Goal: Task Accomplishment & Management: Use online tool/utility

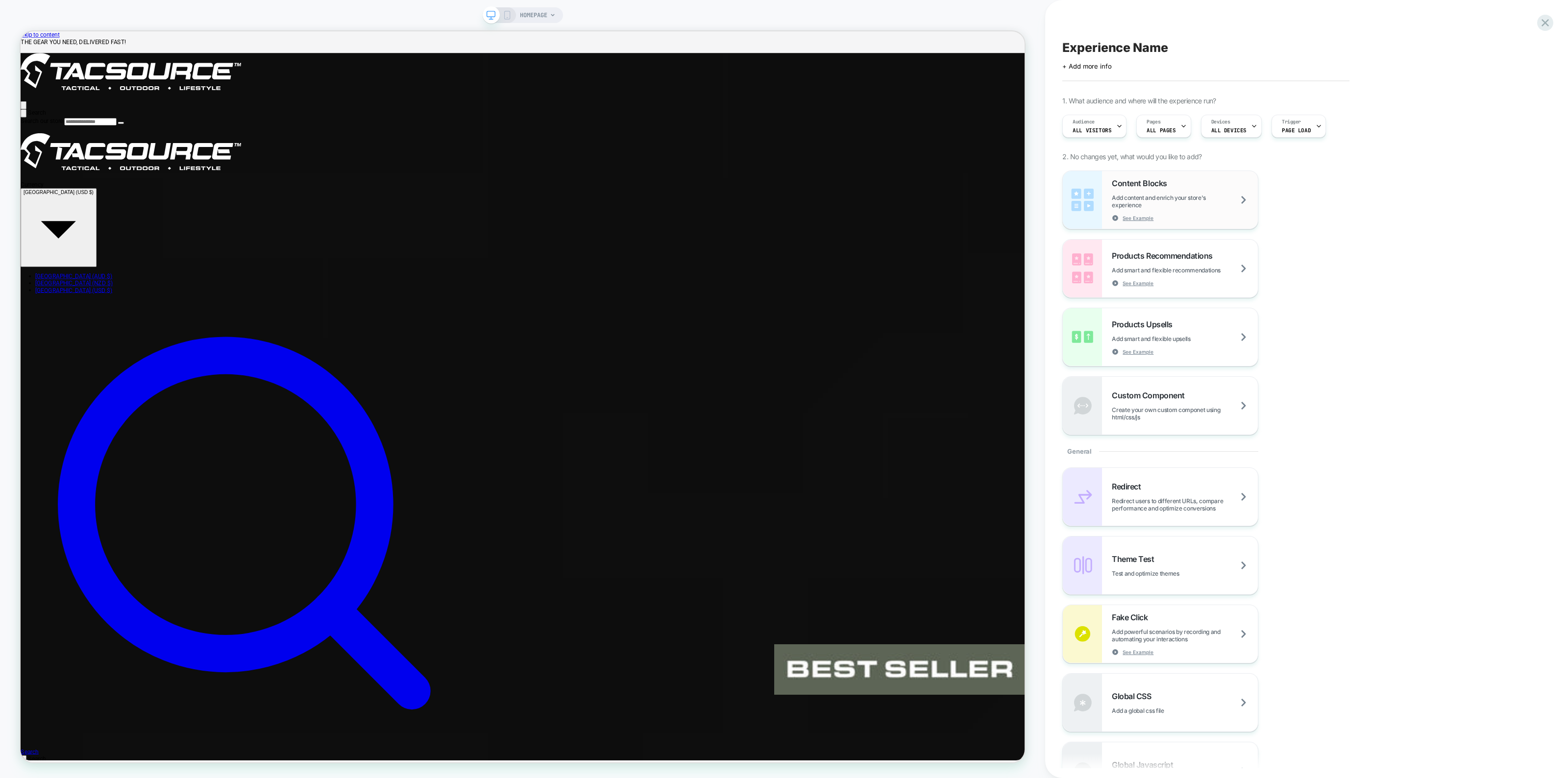
click at [1176, 202] on span "Add content and enrich your store's experience" at bounding box center [1184, 202] width 146 height 15
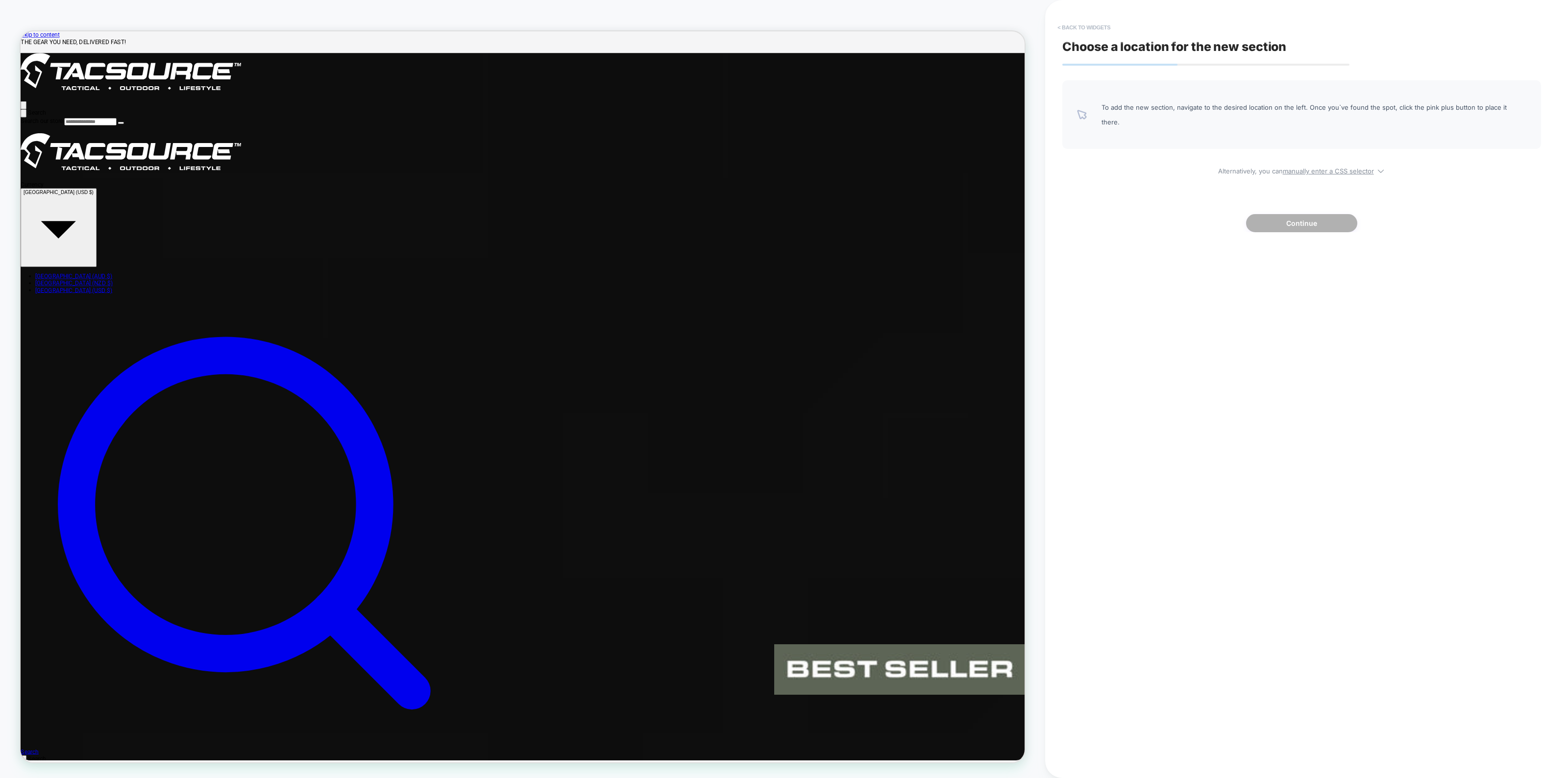
click at [1078, 25] on button "< Back to widgets" at bounding box center [1083, 27] width 63 height 15
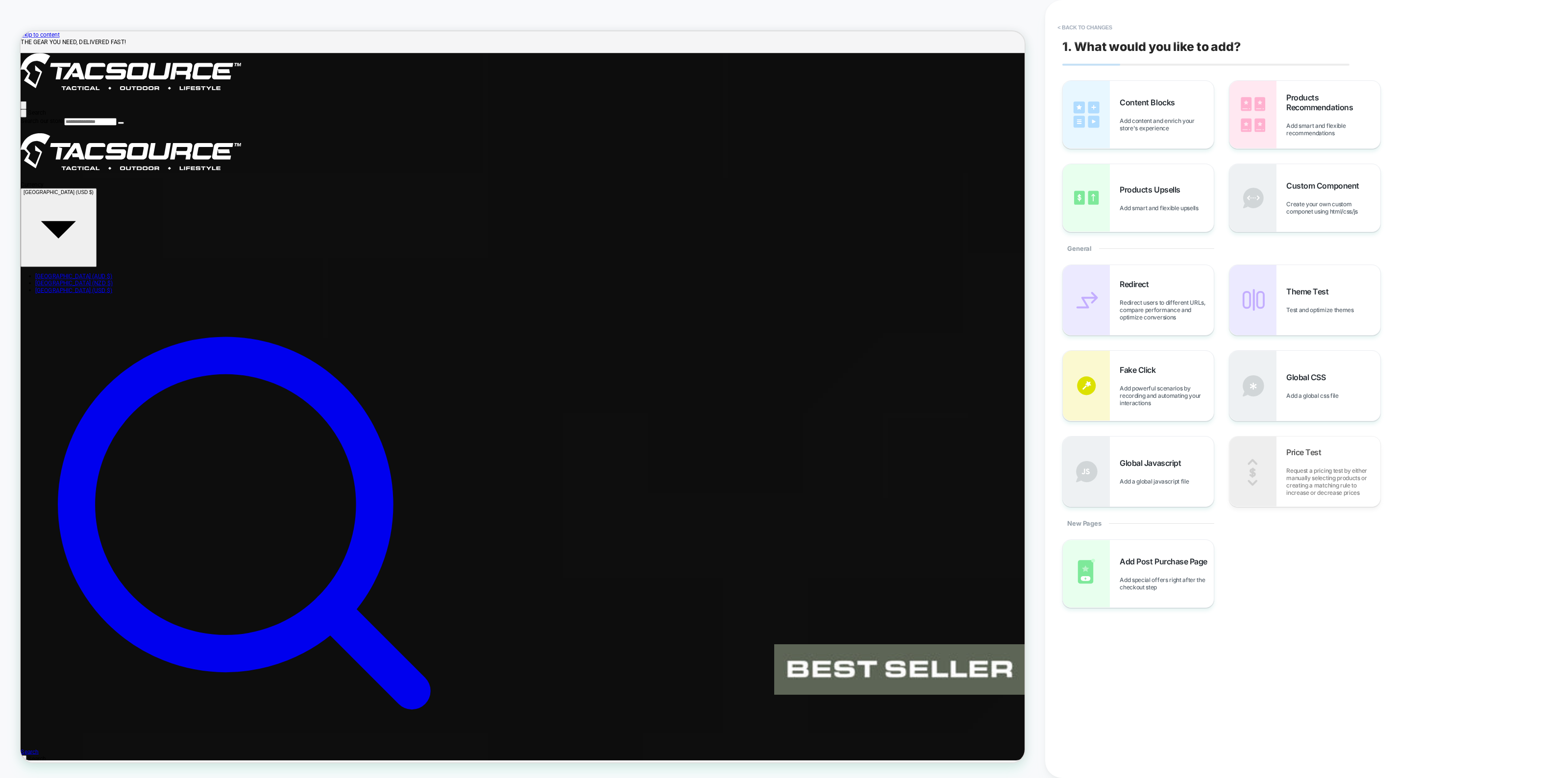
click at [1081, 26] on button "< Back to changes" at bounding box center [1085, 27] width 65 height 15
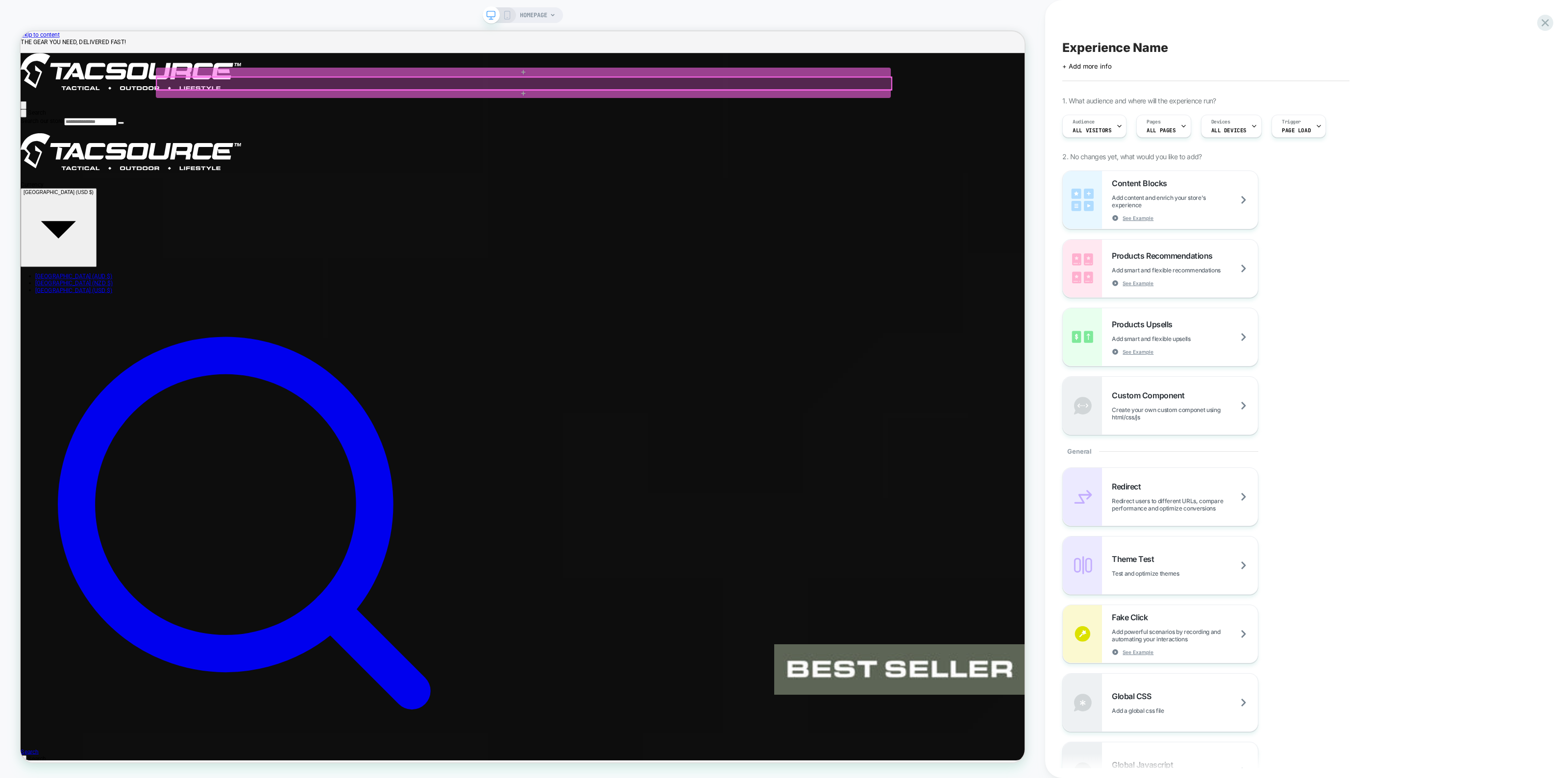
click at [996, 99] on div at bounding box center [692, 101] width 980 height 17
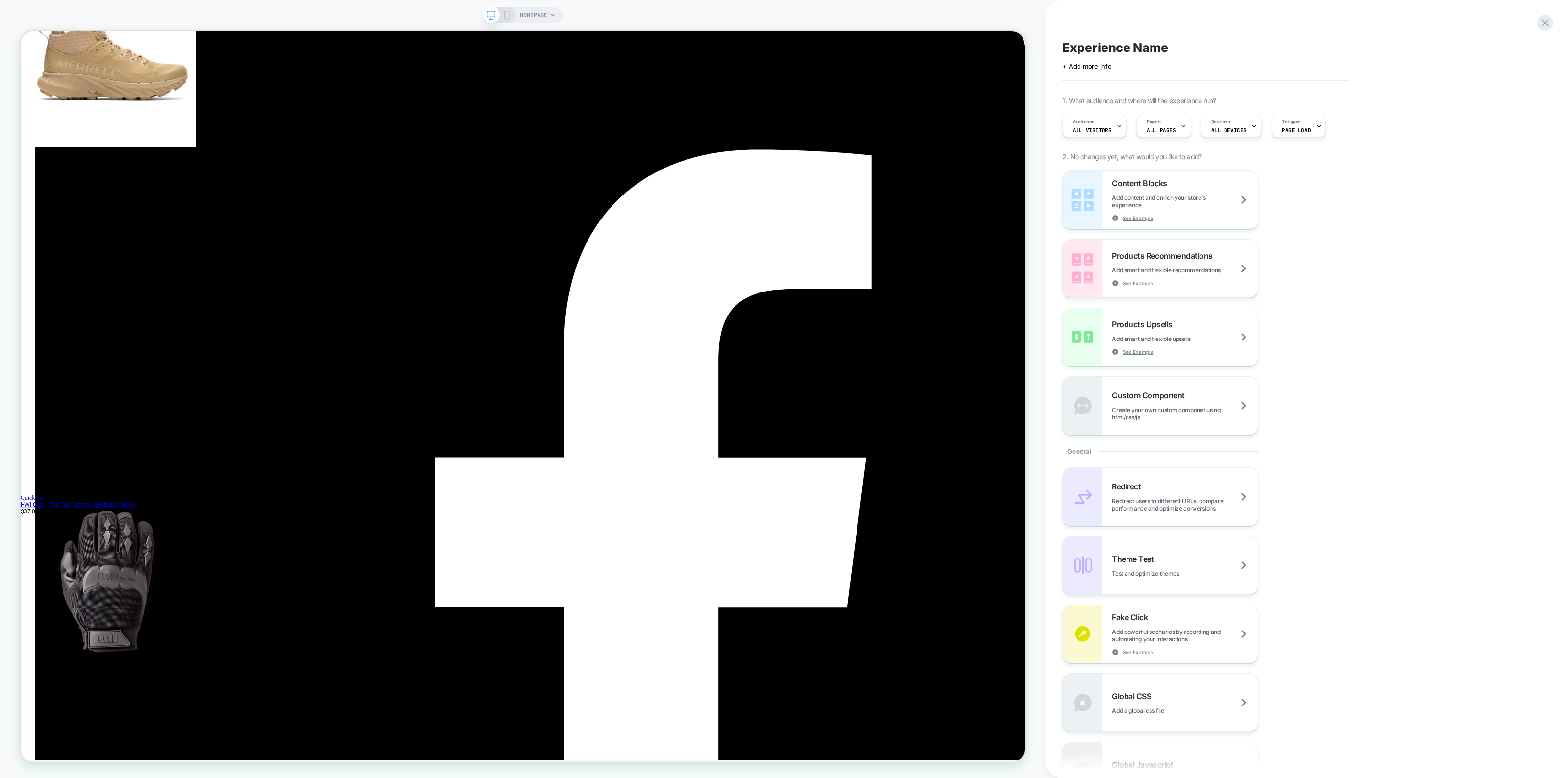
scroll to position [5398, 0]
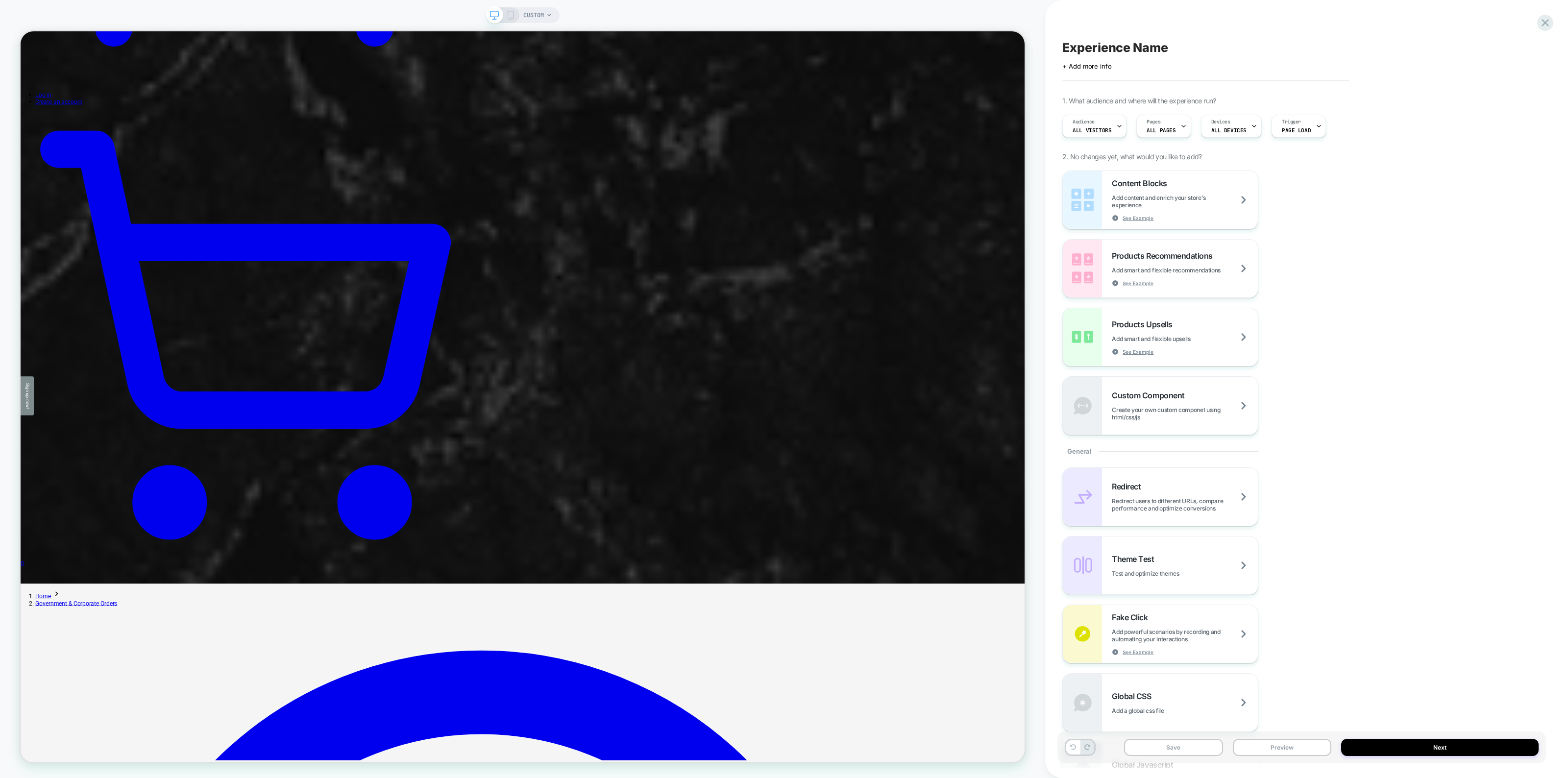
scroll to position [1714, 0]
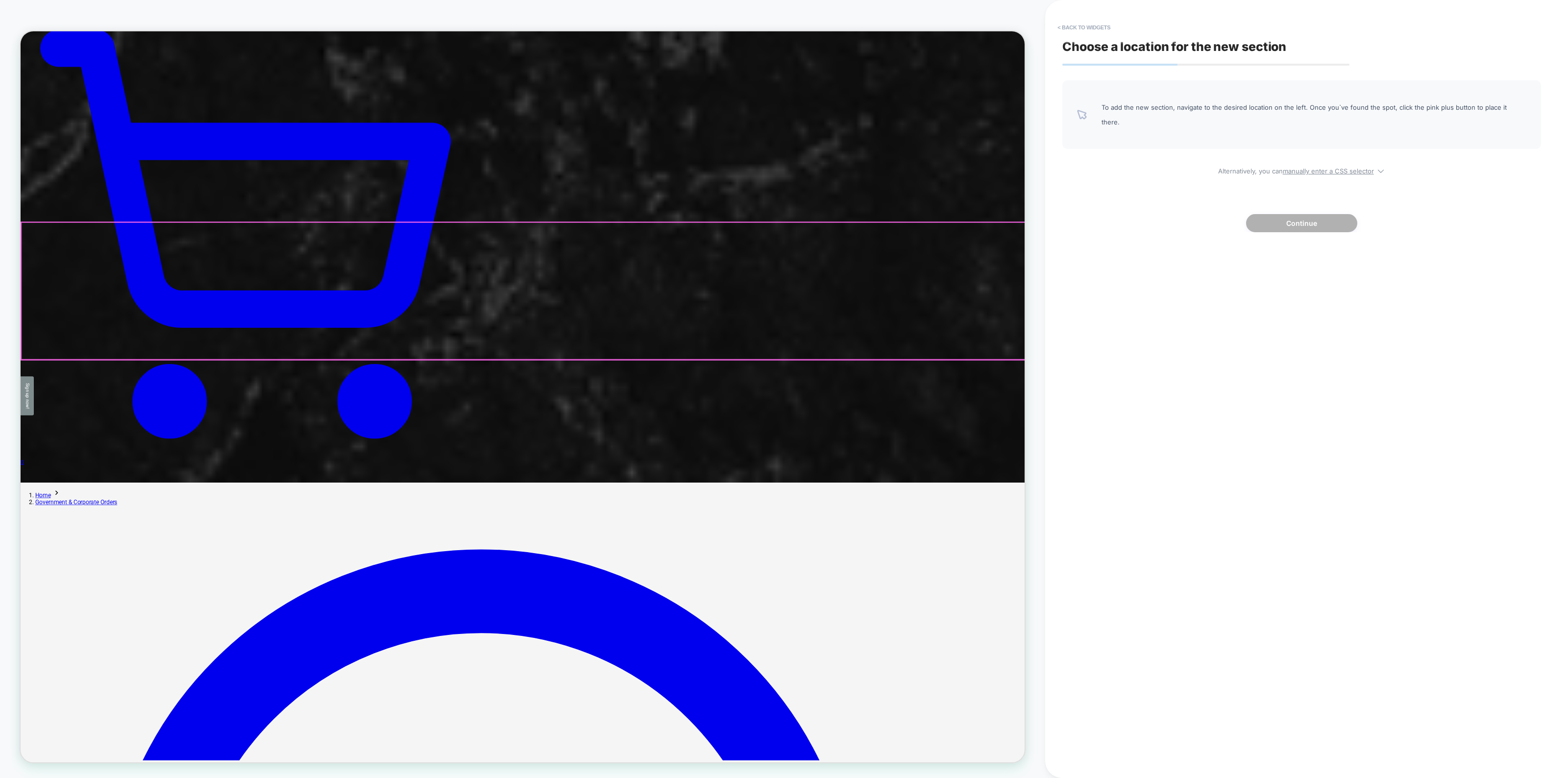
scroll to position [1592, 0]
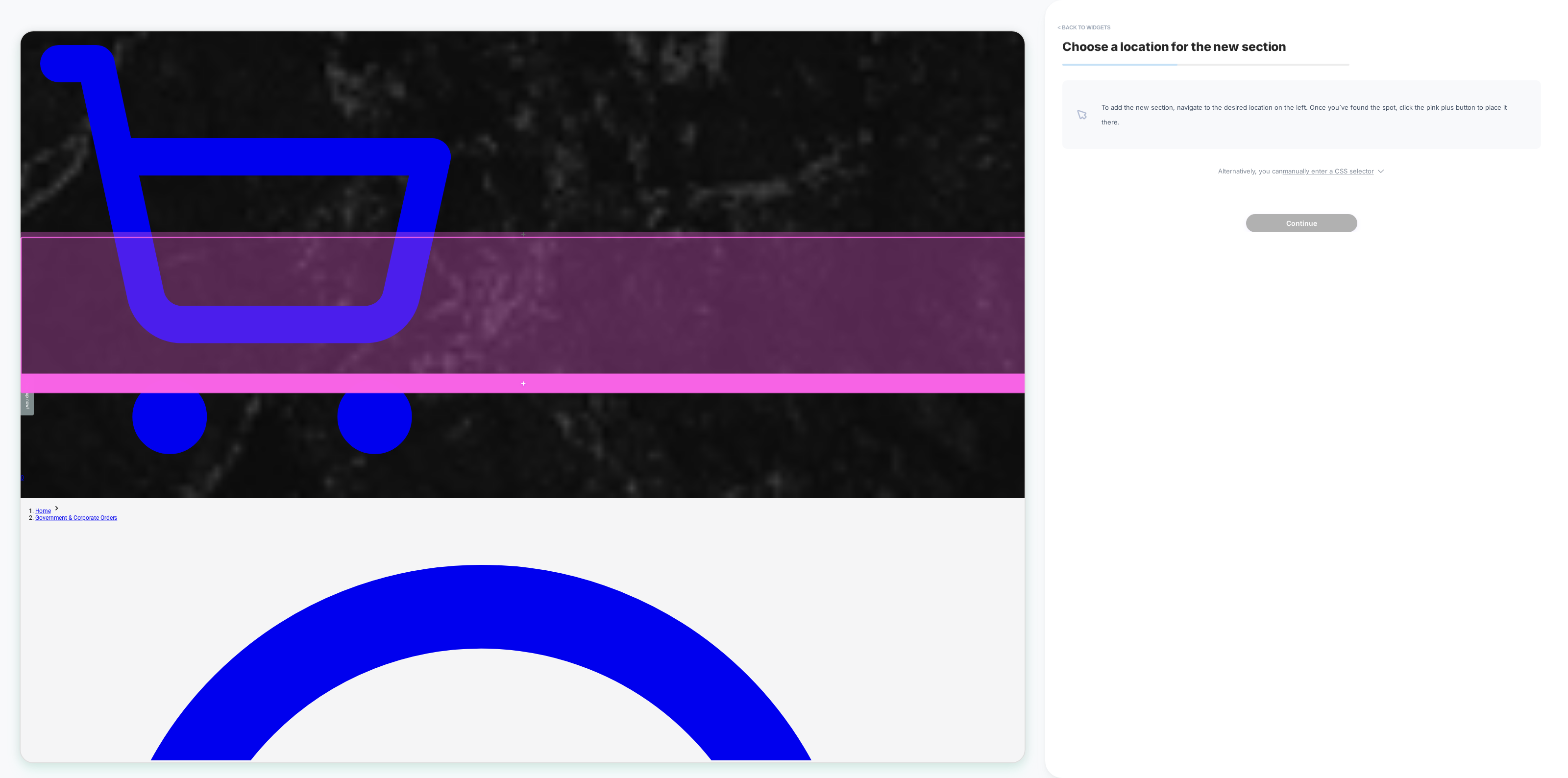
click at [931, 498] on div at bounding box center [691, 501] width 1340 height 26
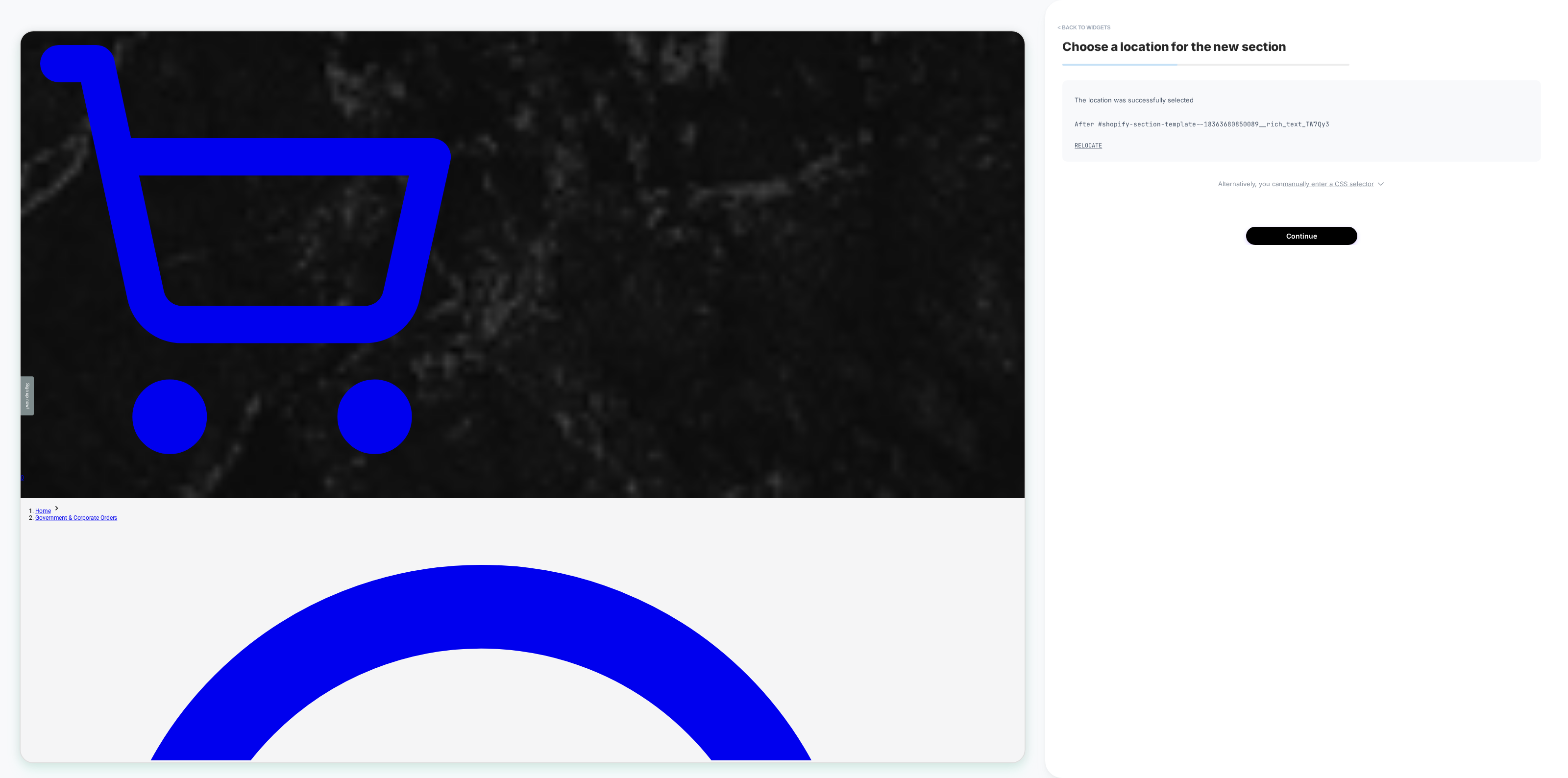
scroll to position [1582, 0]
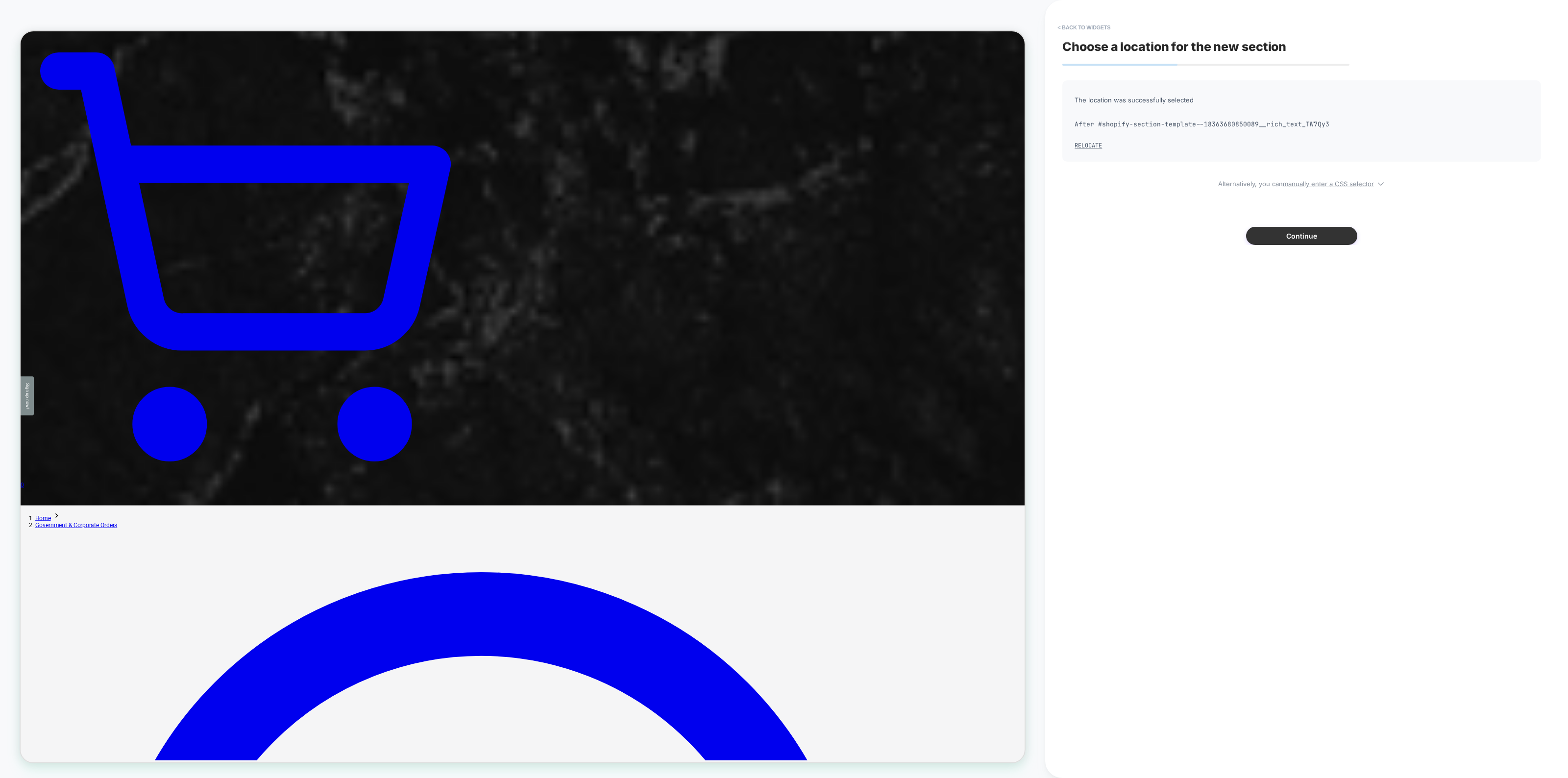
click at [1284, 238] on button "Continue" at bounding box center [1301, 235] width 111 height 18
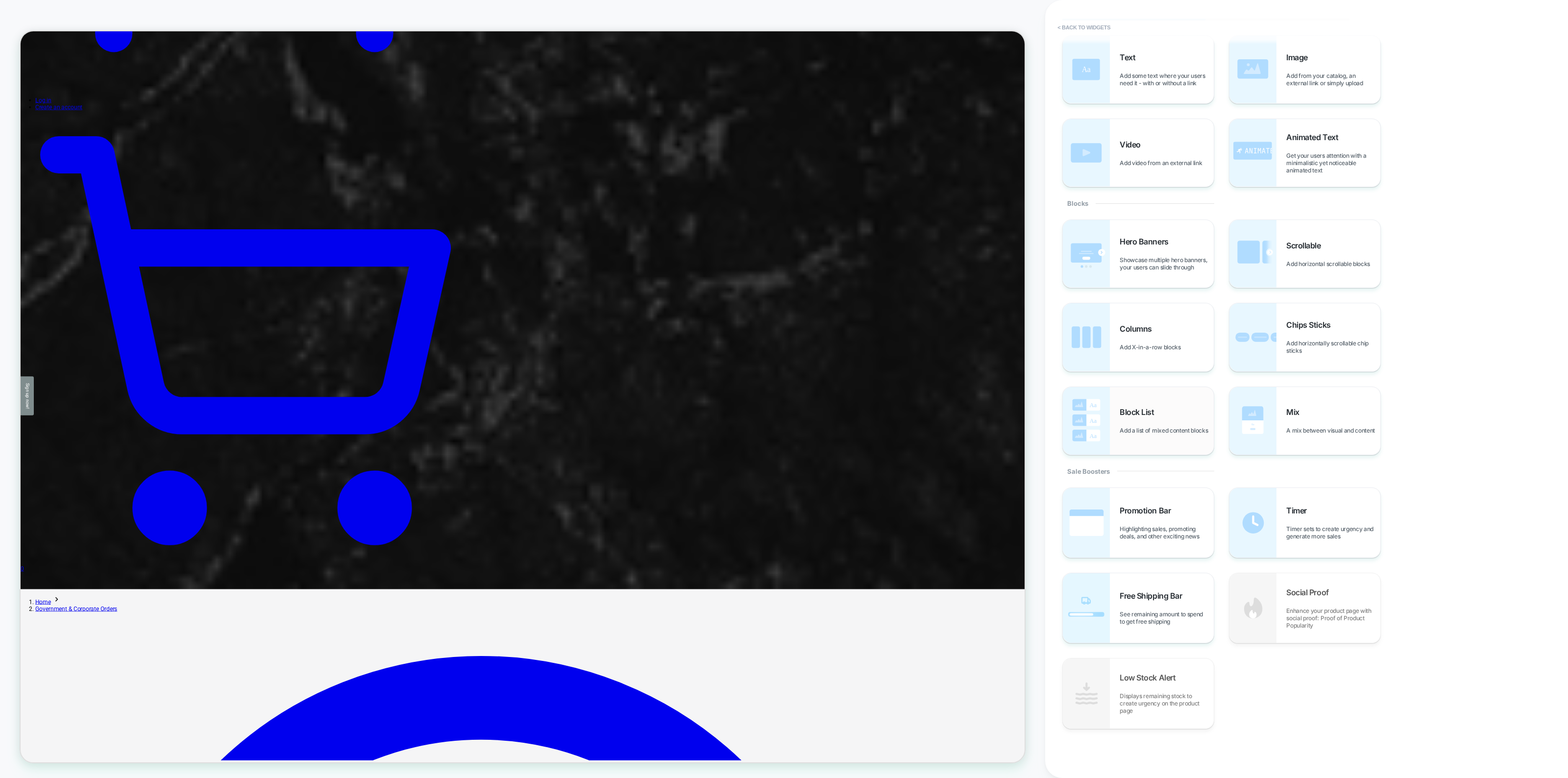
scroll to position [0, 0]
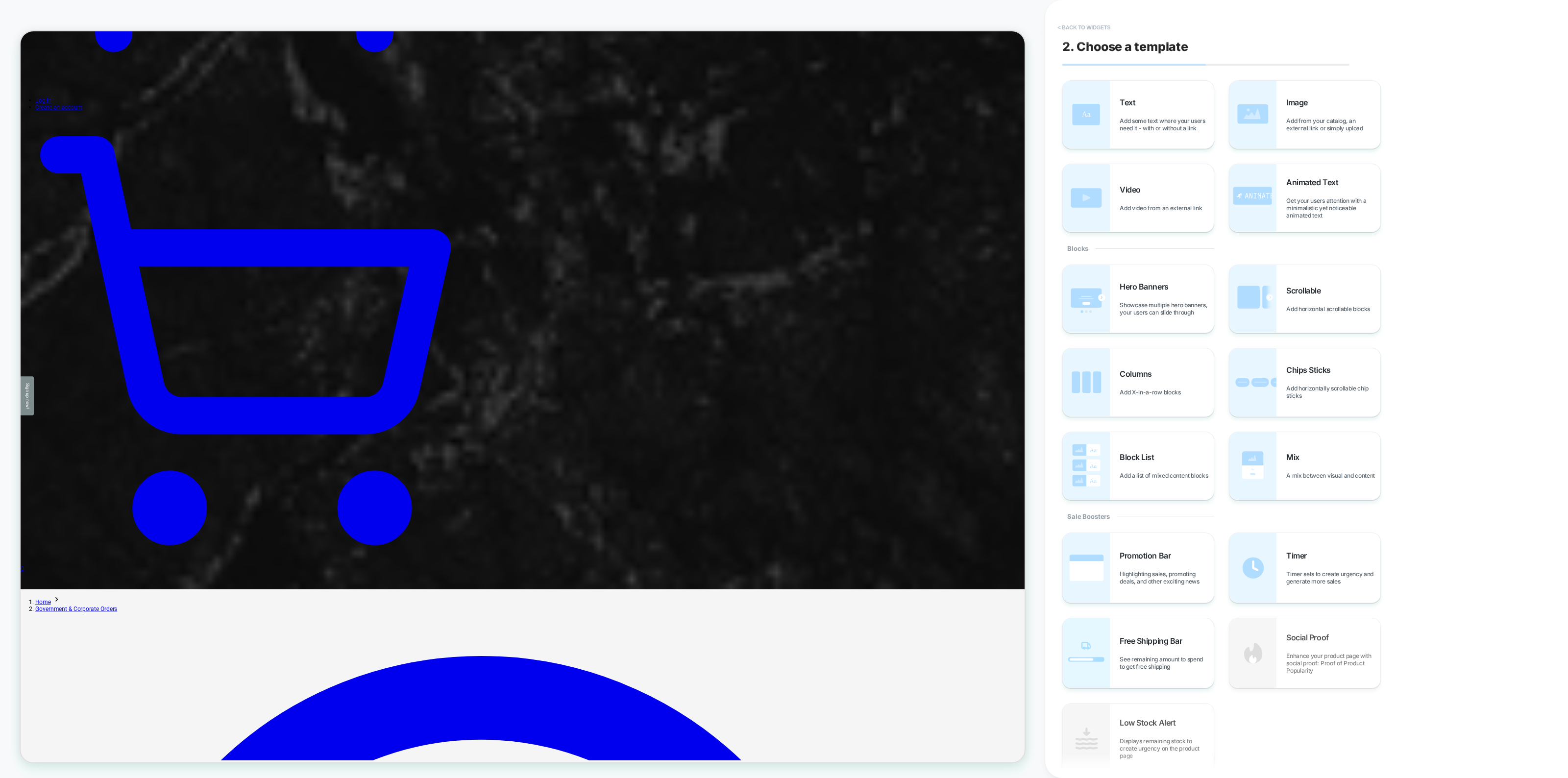
click at [1102, 21] on button "< Back to widgets" at bounding box center [1083, 27] width 63 height 15
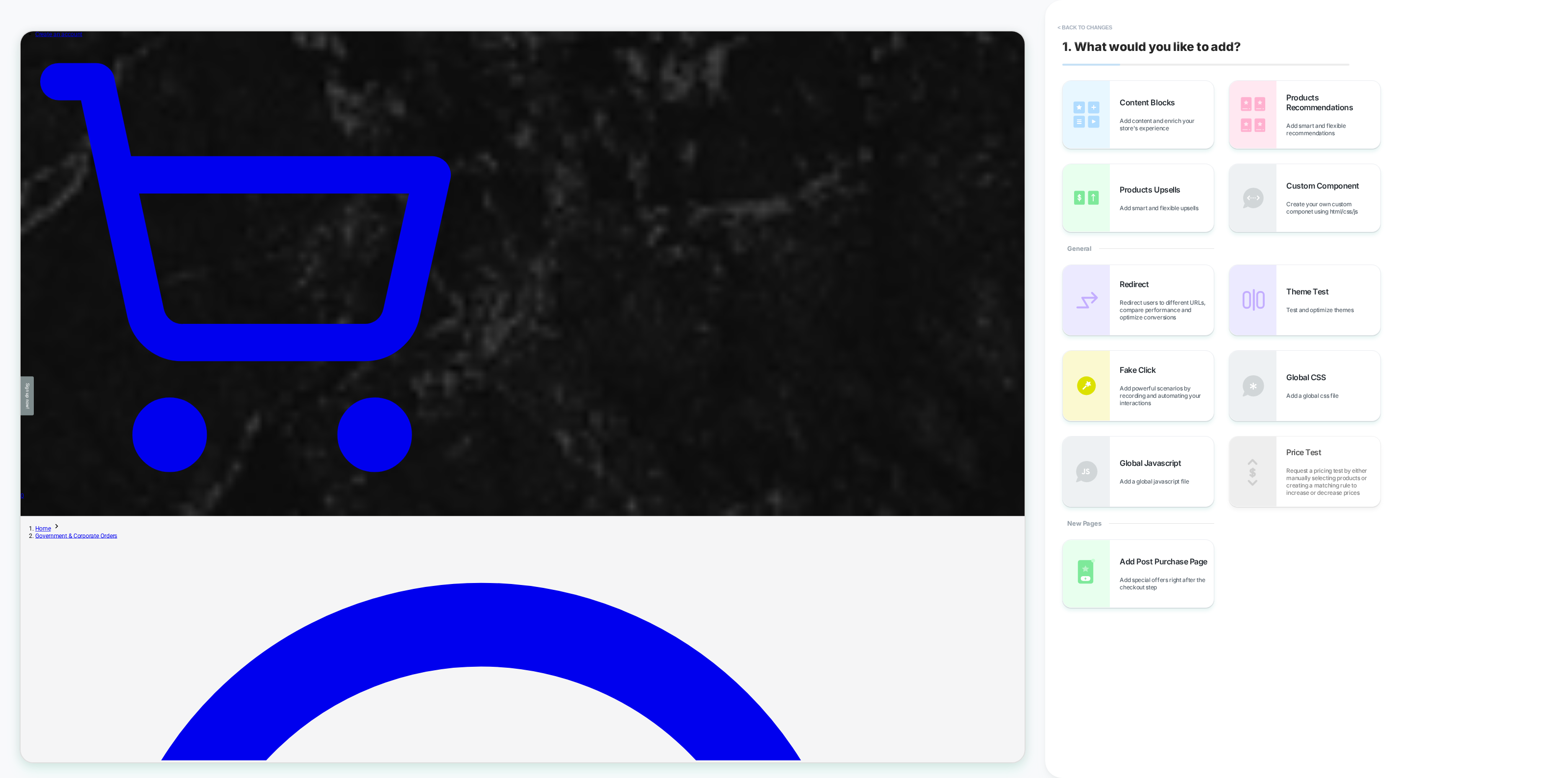
scroll to position [1582, 0]
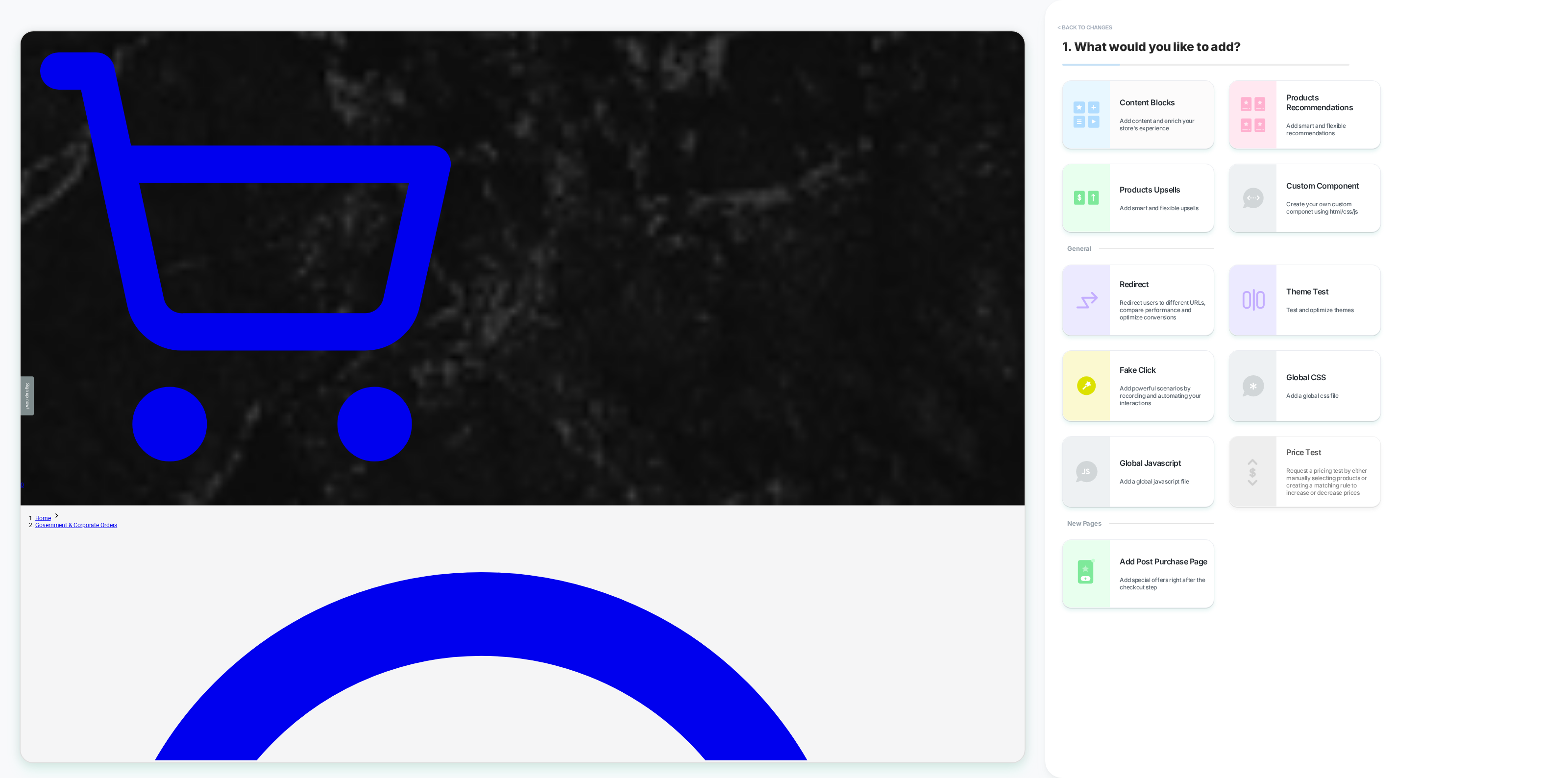
click at [1155, 113] on div "Content Blocks Add content and enrich your store's experience" at bounding box center [1167, 114] width 94 height 34
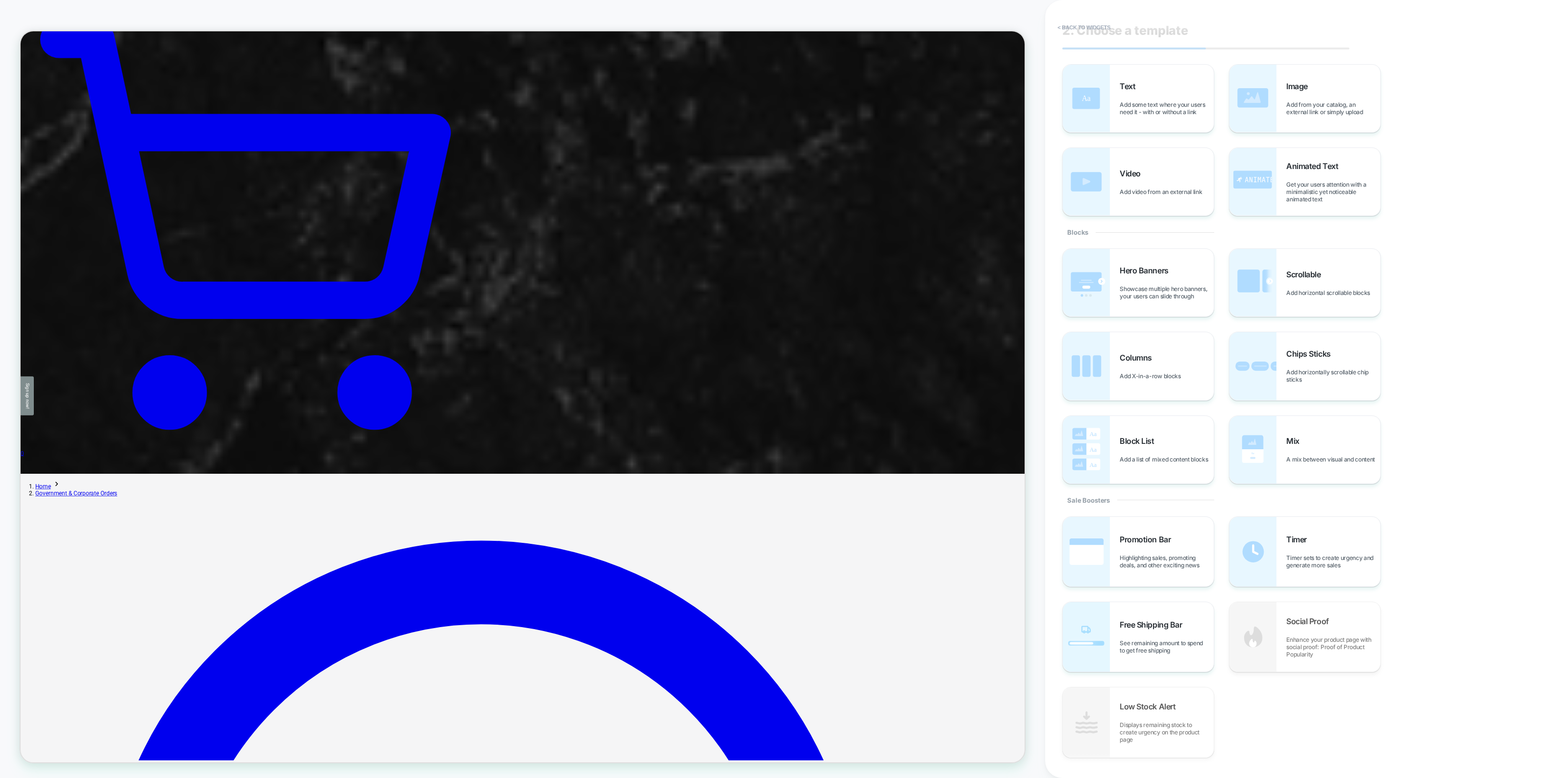
scroll to position [0, 0]
